Goal: Check status

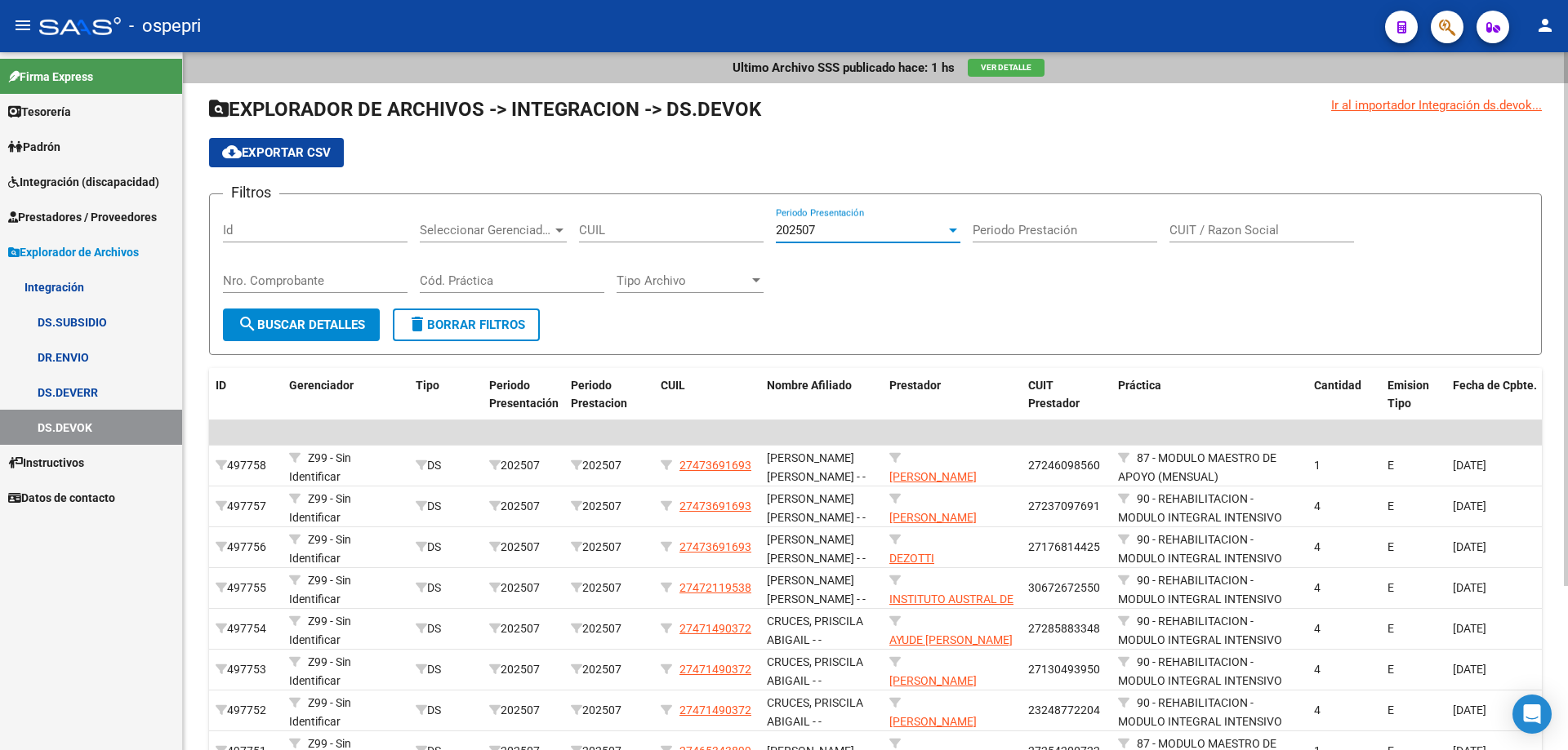
click at [955, 231] on div at bounding box center [953, 230] width 8 height 4
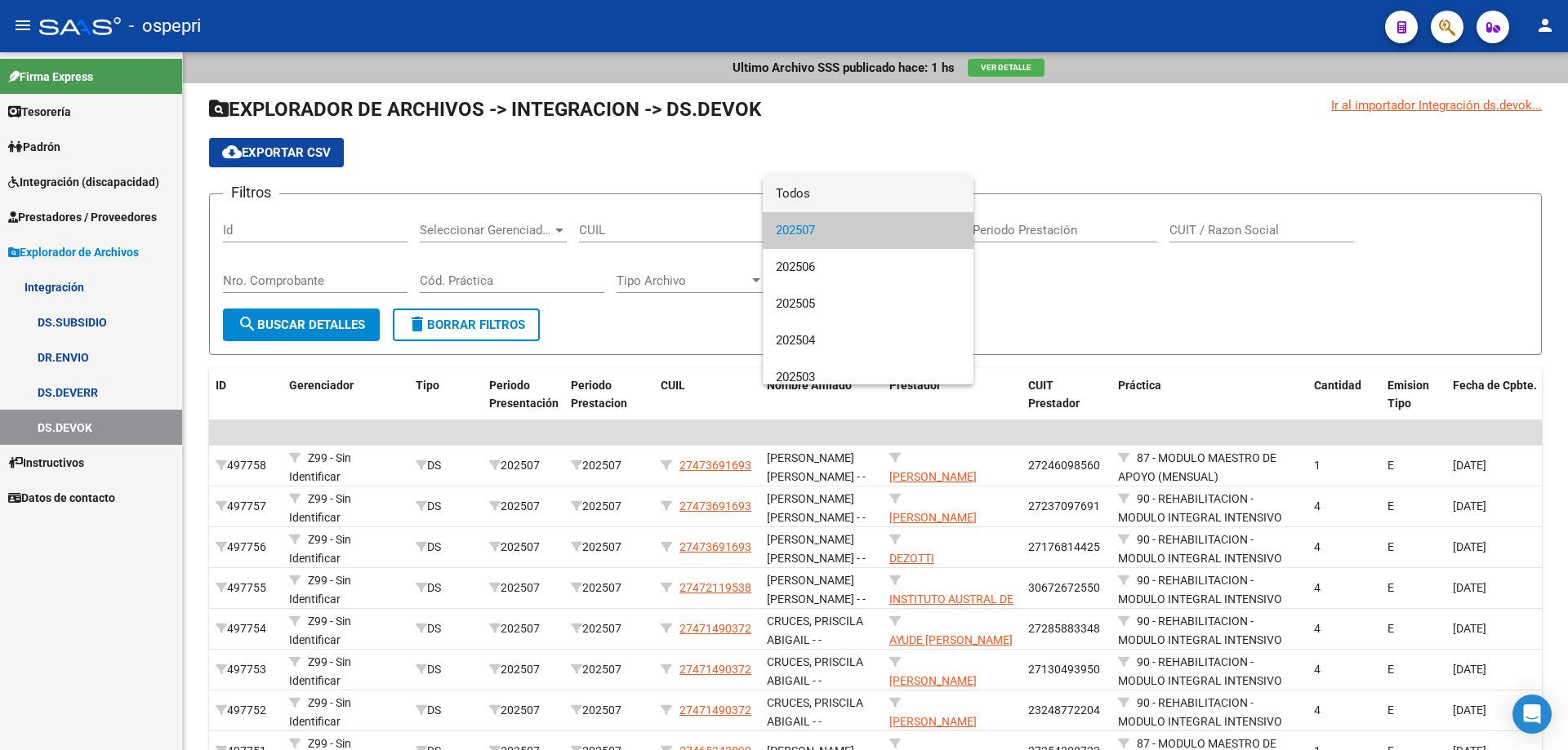
click at [893, 192] on span "Todos" at bounding box center [868, 193] width 184 height 36
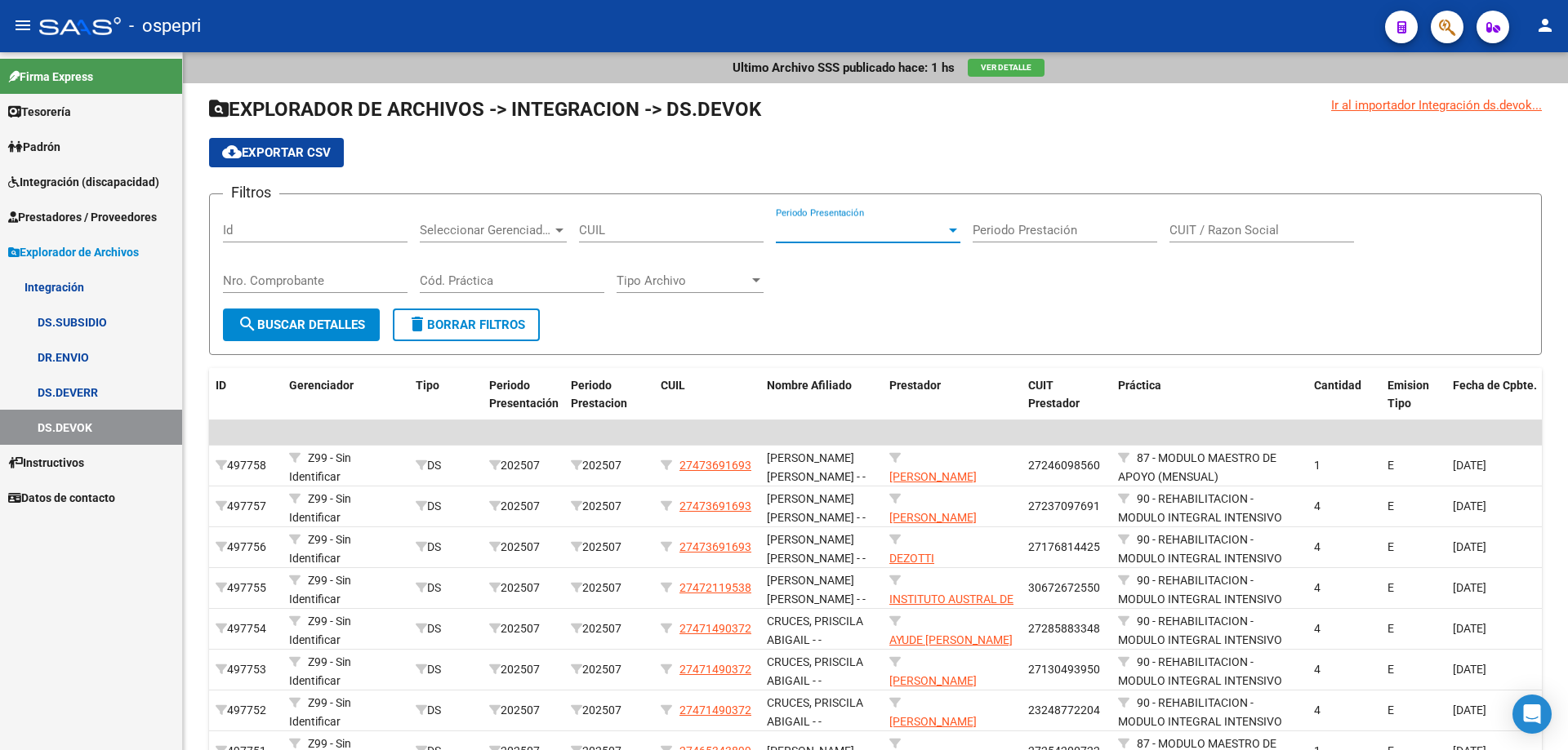
click at [86, 185] on span "Integración (discapacidad)" at bounding box center [83, 182] width 151 height 18
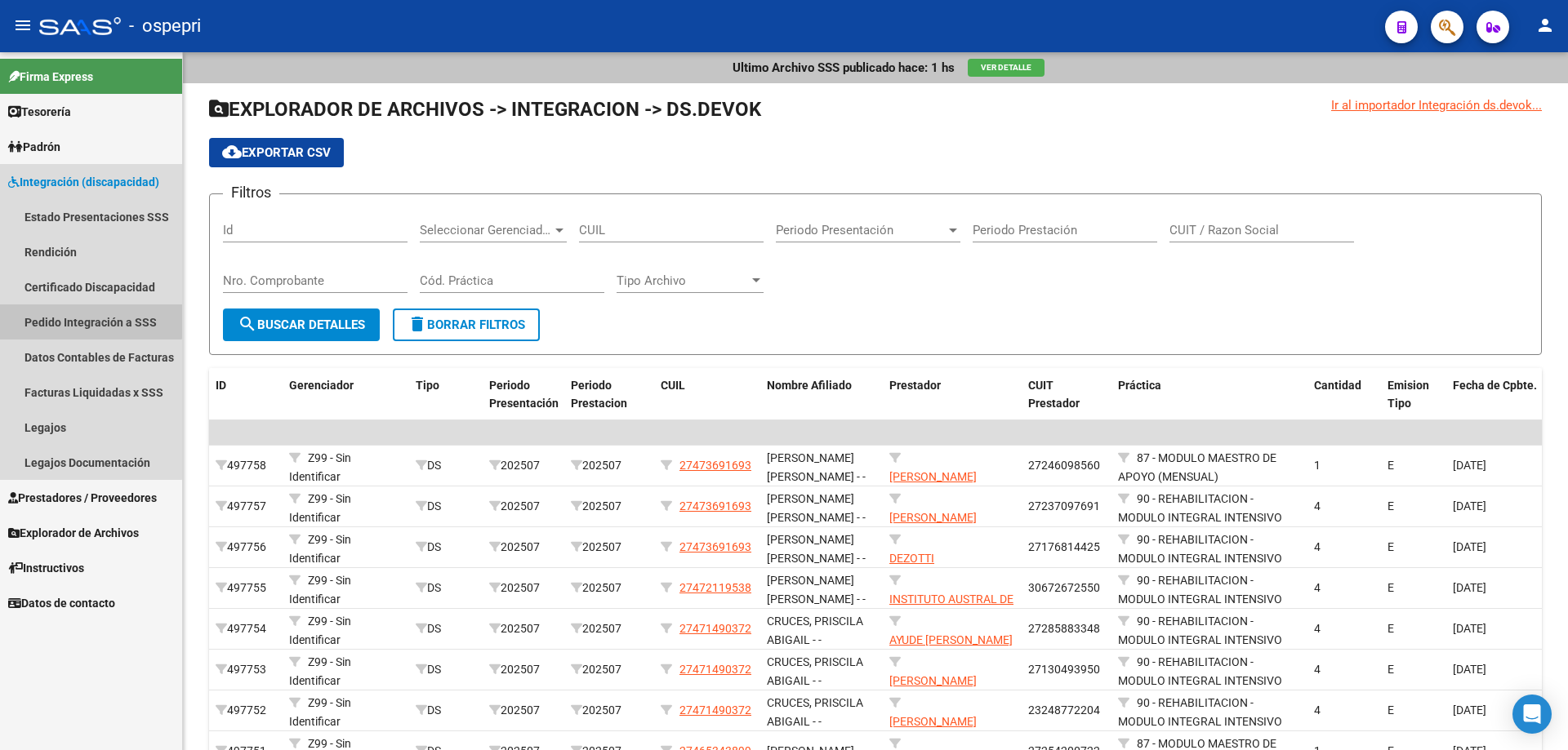
click at [79, 316] on link "Pedido Integración a SSS" at bounding box center [90, 322] width 182 height 35
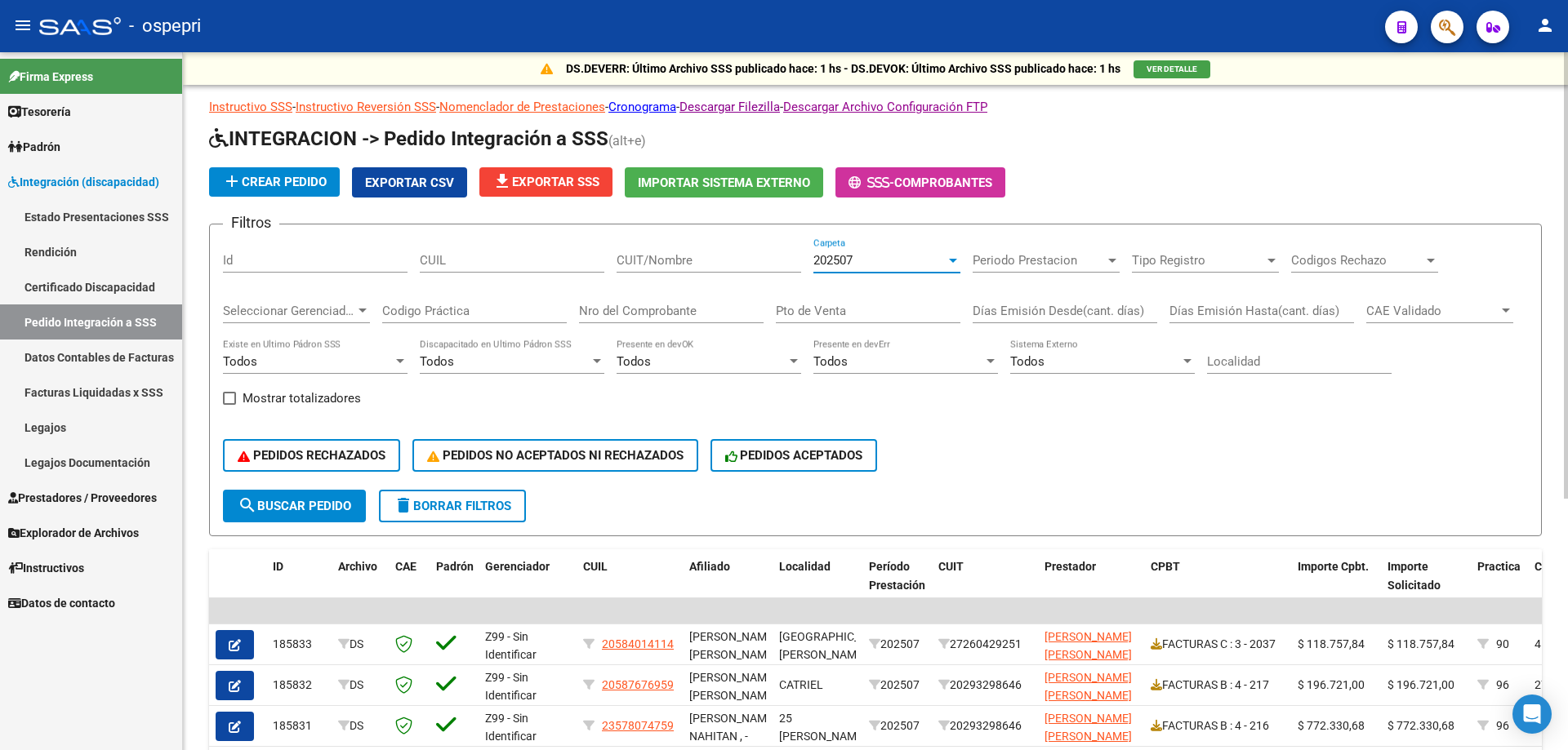
click at [953, 256] on div at bounding box center [953, 260] width 15 height 13
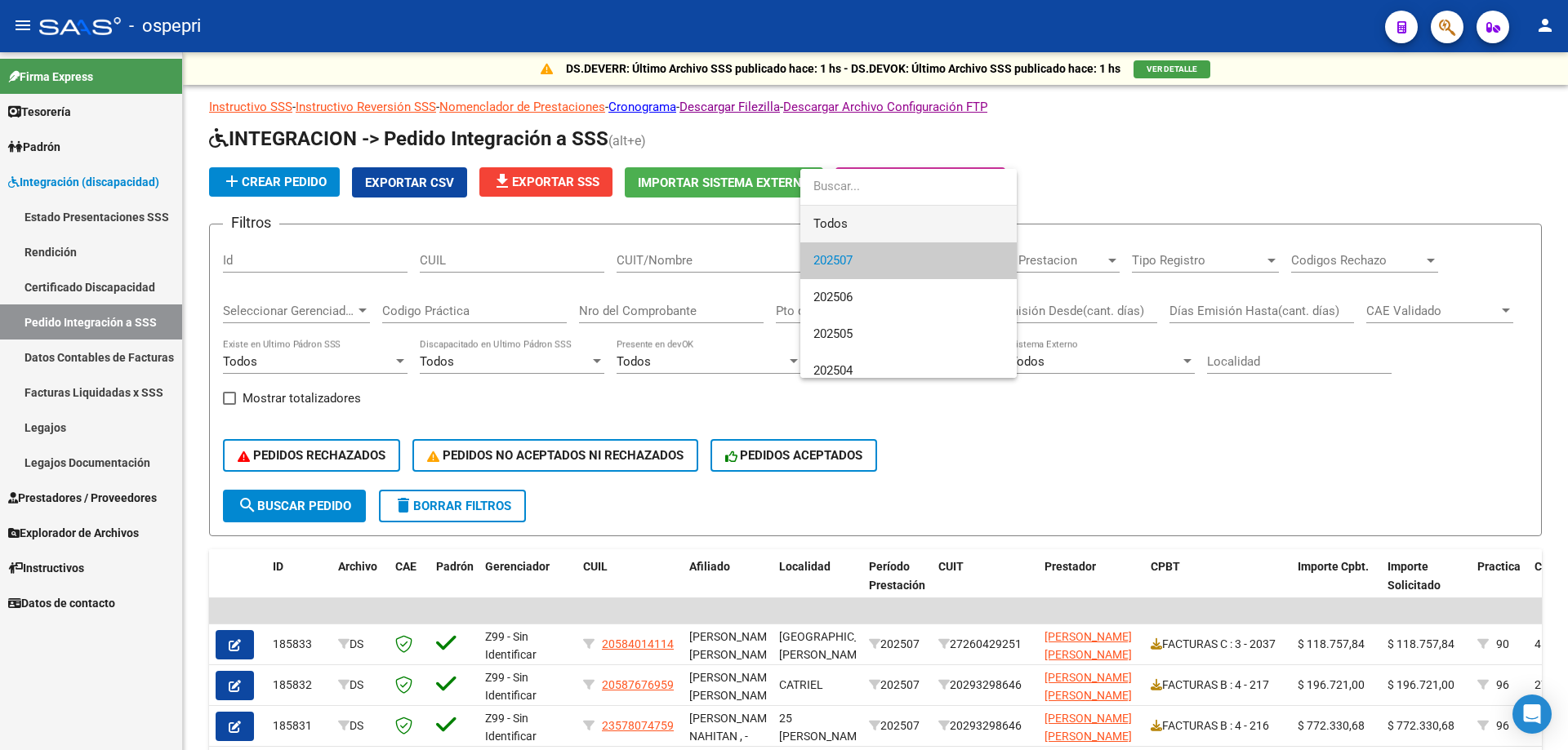
click at [913, 220] on span "Todos" at bounding box center [908, 223] width 191 height 36
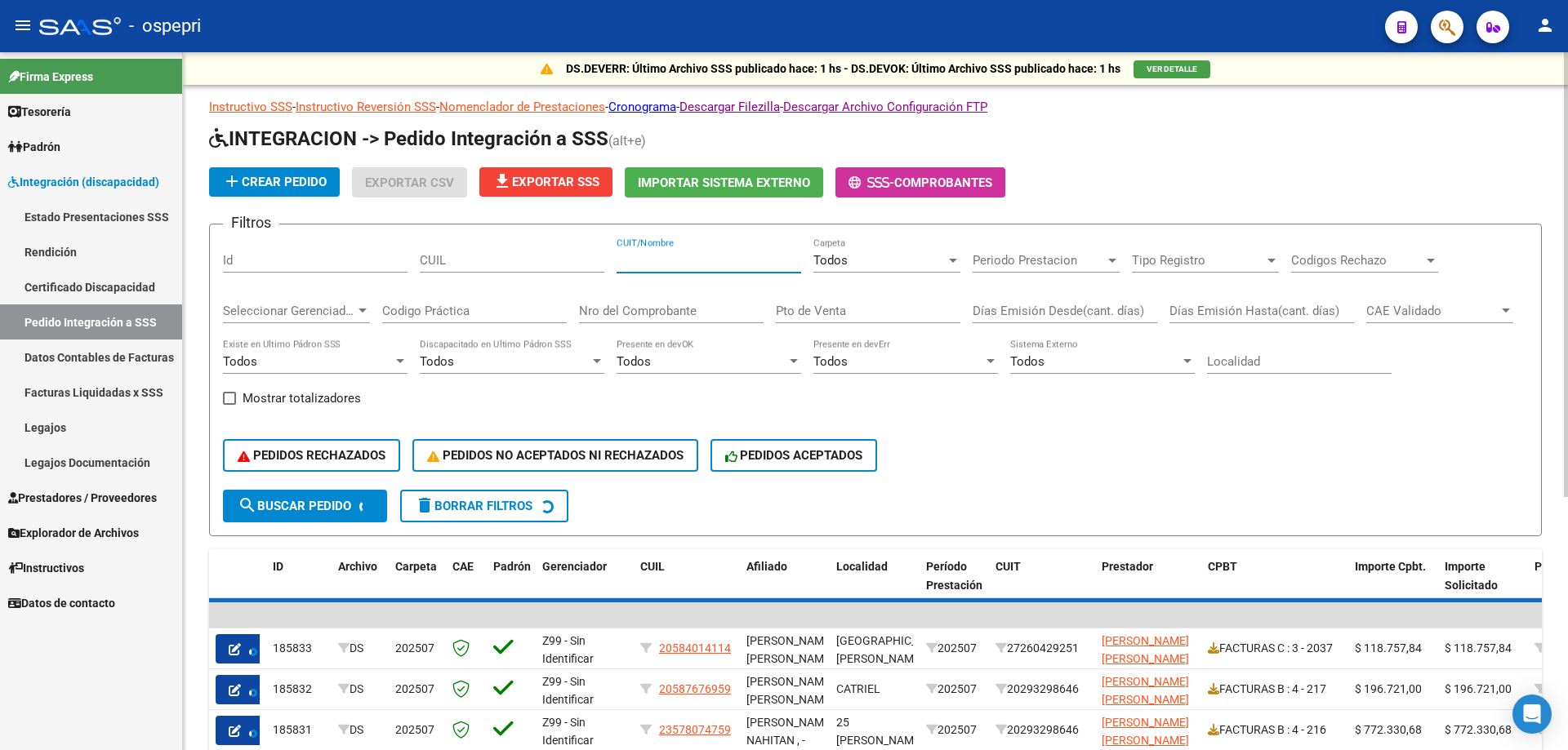
click at [669, 262] on input "CUIT/Nombre" at bounding box center [709, 260] width 184 height 15
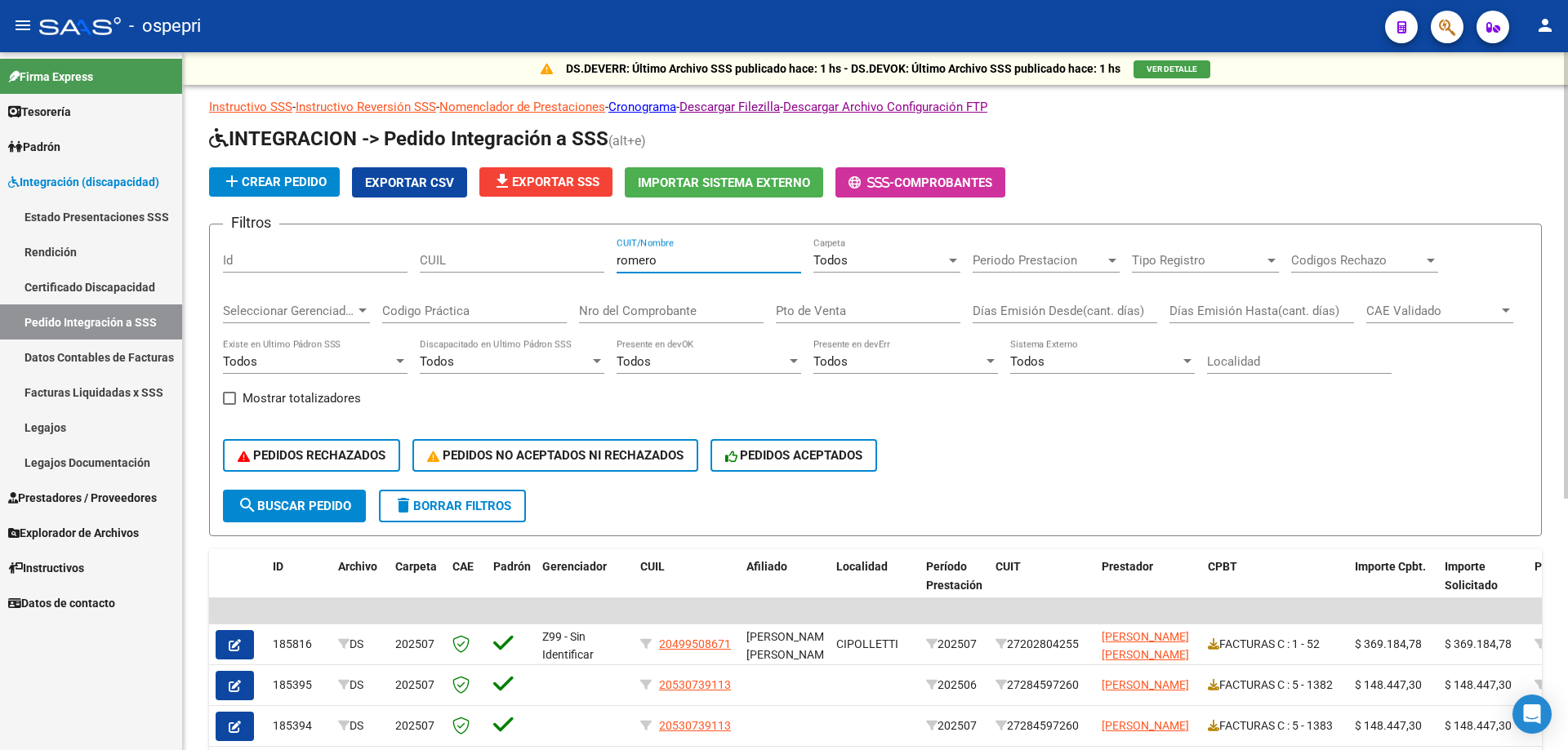
type input "romero"
click at [636, 314] on input "Nro del Comprobante" at bounding box center [671, 310] width 184 height 15
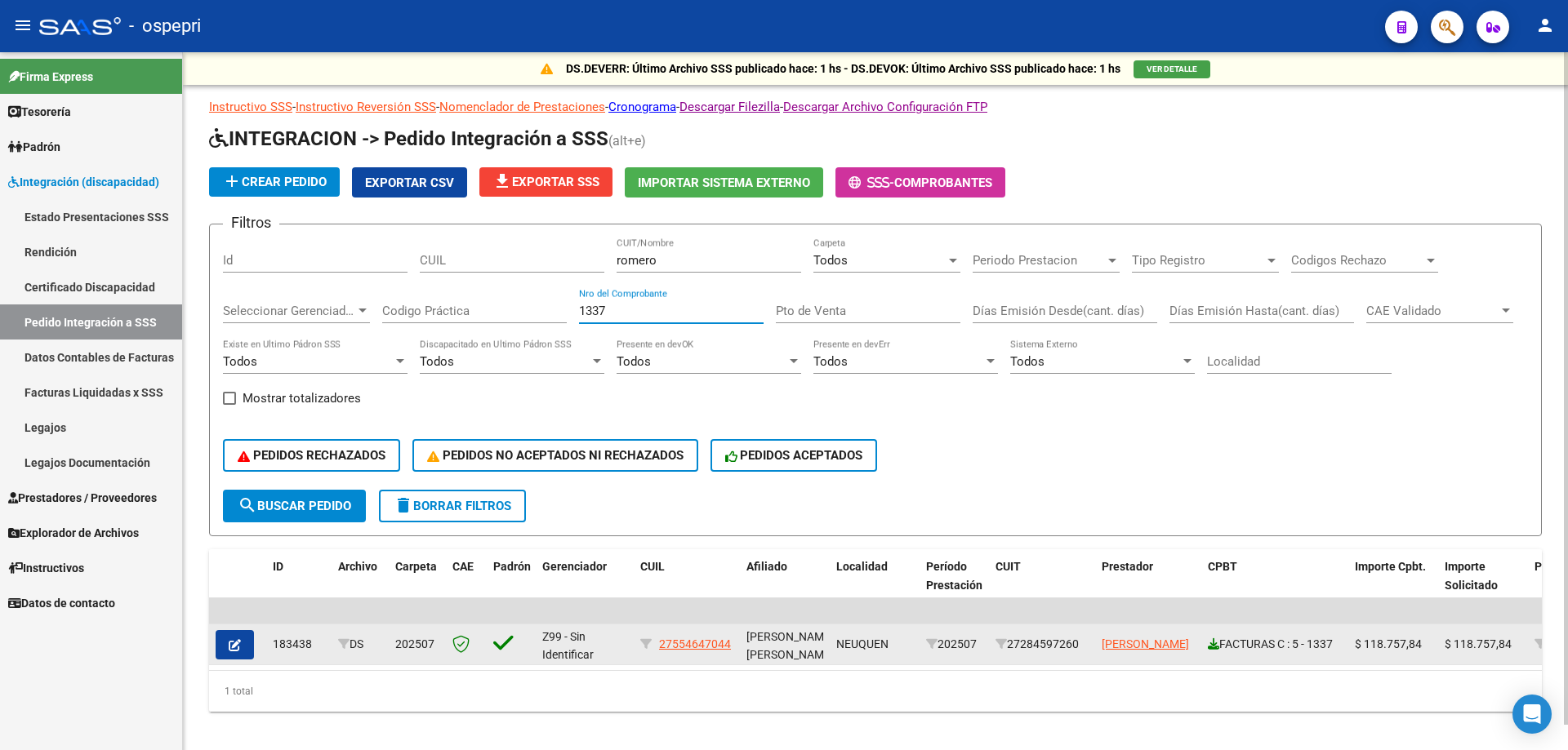
type input "1337"
click at [1210, 645] on icon at bounding box center [1213, 644] width 12 height 12
